Goal: Use online tool/utility

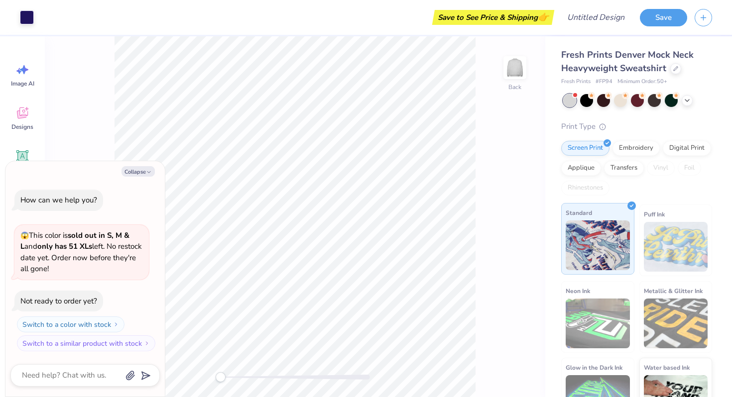
scroll to position [32, 0]
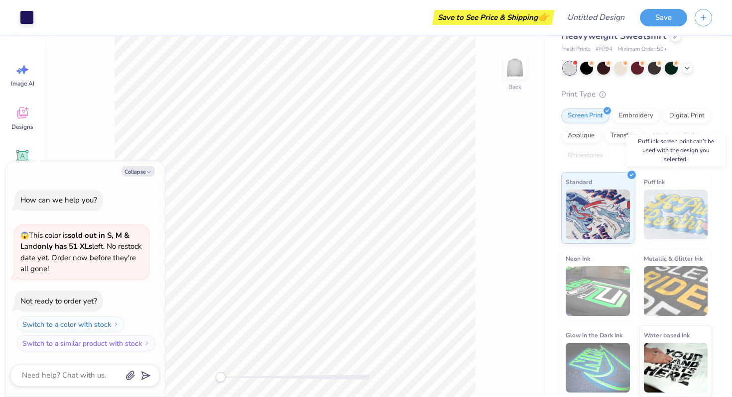
click at [691, 216] on img at bounding box center [676, 215] width 64 height 50
click at [680, 223] on img at bounding box center [676, 215] width 64 height 50
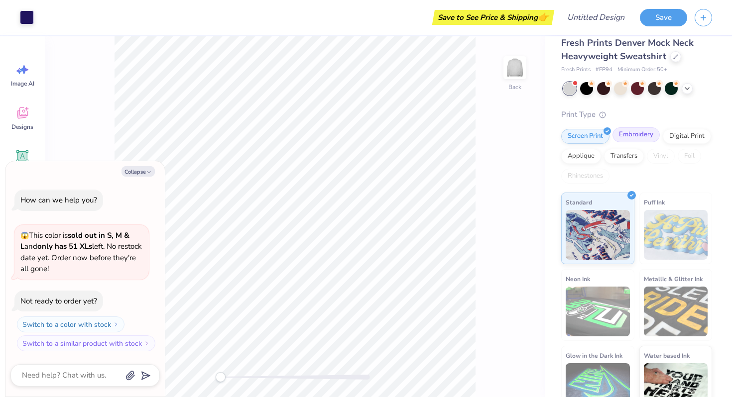
click at [633, 132] on div "Embroidery" at bounding box center [635, 134] width 47 height 15
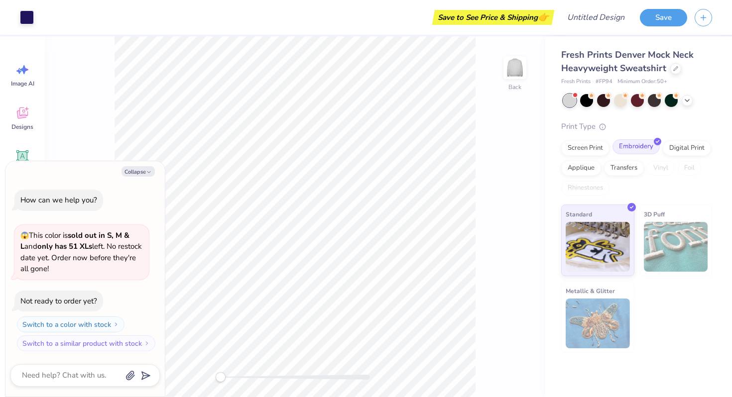
scroll to position [0, 0]
click at [663, 239] on img at bounding box center [676, 247] width 64 height 50
click at [606, 170] on div "Transfers" at bounding box center [624, 166] width 40 height 15
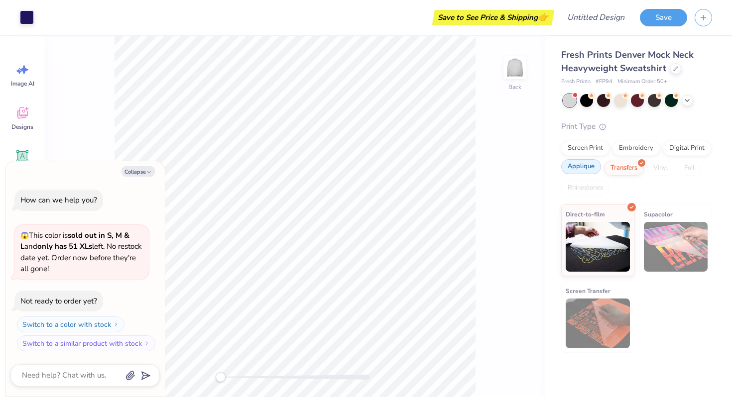
click at [583, 170] on div "Applique" at bounding box center [581, 166] width 40 height 15
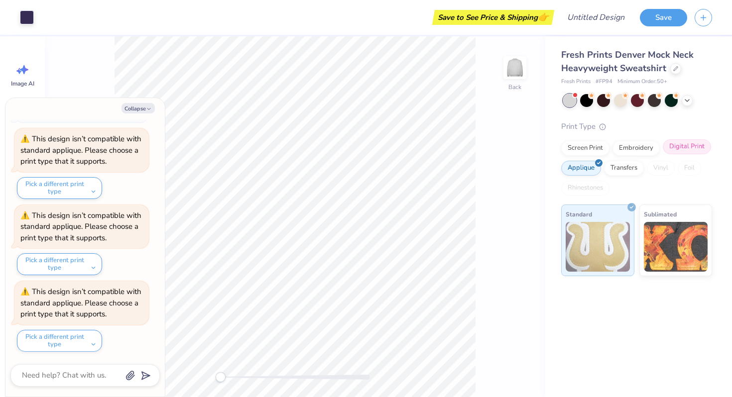
click at [684, 146] on div "Digital Print" at bounding box center [686, 146] width 48 height 15
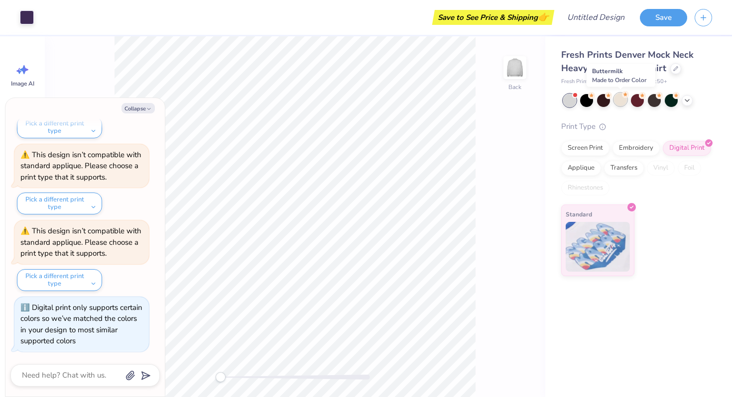
click at [623, 101] on div at bounding box center [620, 99] width 13 height 13
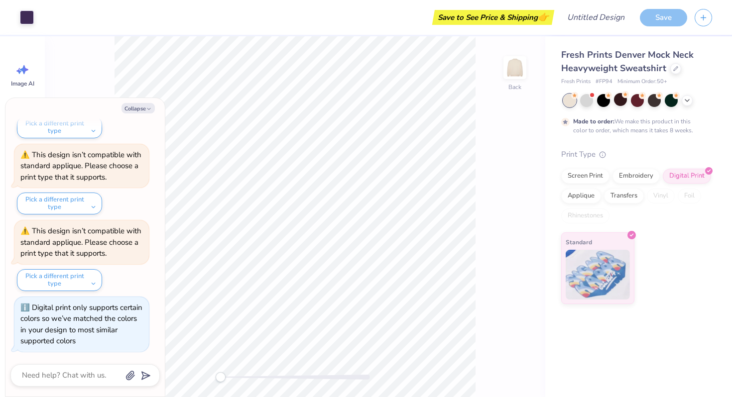
scroll to position [370, 0]
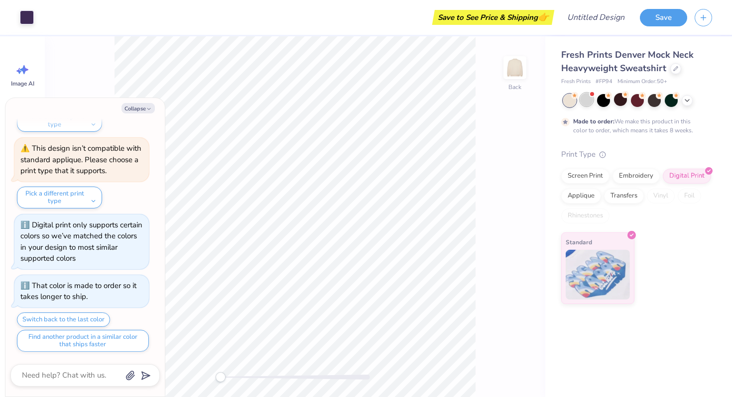
click at [582, 105] on div at bounding box center [586, 99] width 13 height 13
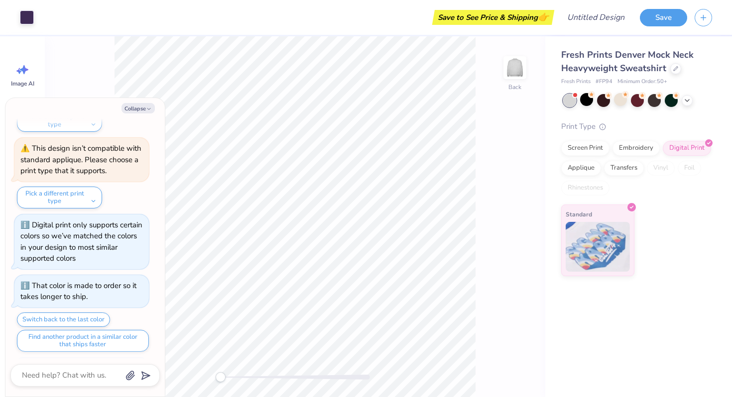
scroll to position [560, 0]
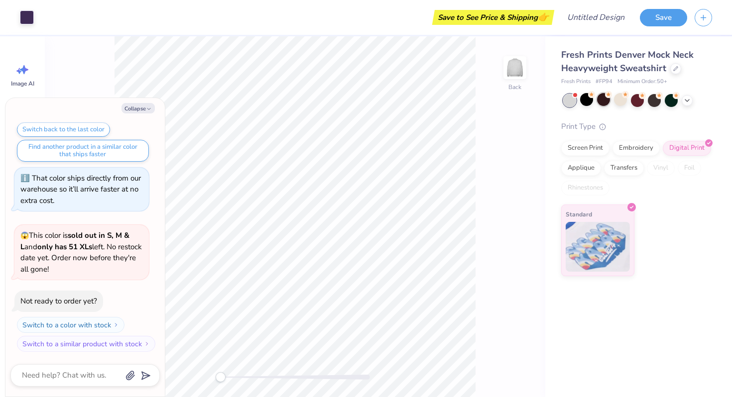
click at [601, 102] on div at bounding box center [603, 99] width 13 height 13
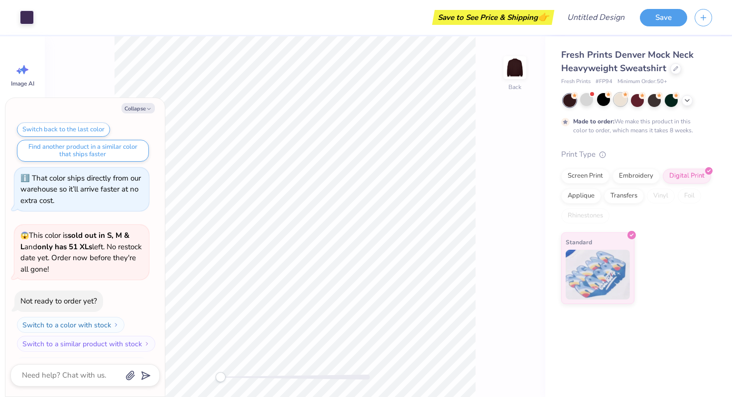
scroll to position [643, 0]
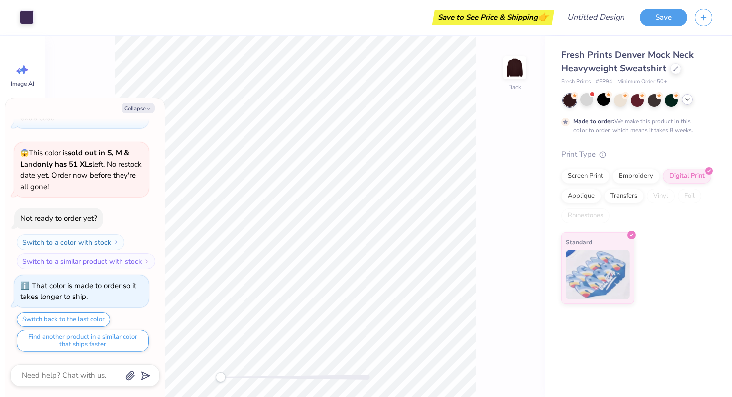
click at [686, 100] on icon at bounding box center [687, 100] width 8 height 8
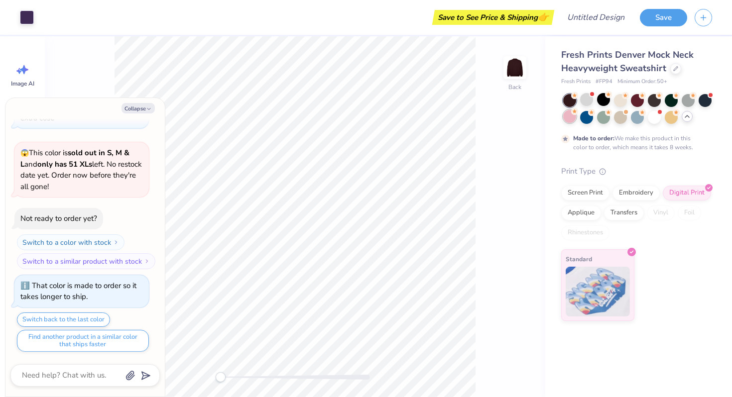
click at [569, 121] on div at bounding box center [569, 116] width 13 height 13
click at [656, 119] on div at bounding box center [654, 116] width 13 height 13
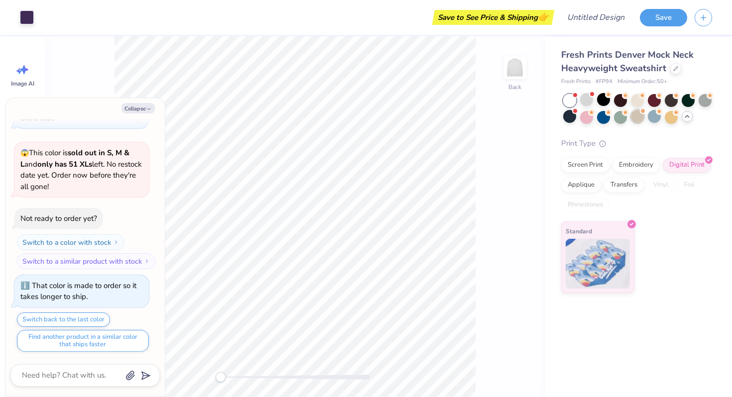
scroll to position [833, 0]
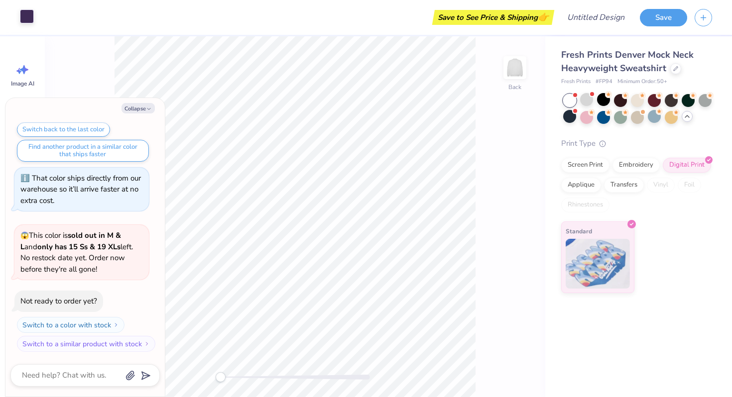
click at [29, 22] on div at bounding box center [27, 16] width 14 height 14
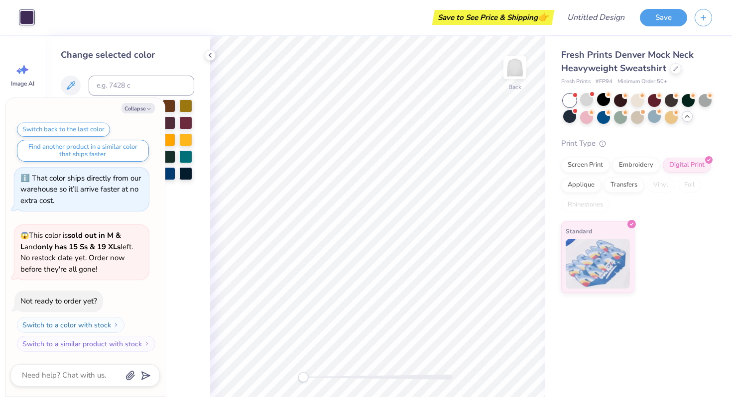
type textarea "x"
